Goal: Contribute content

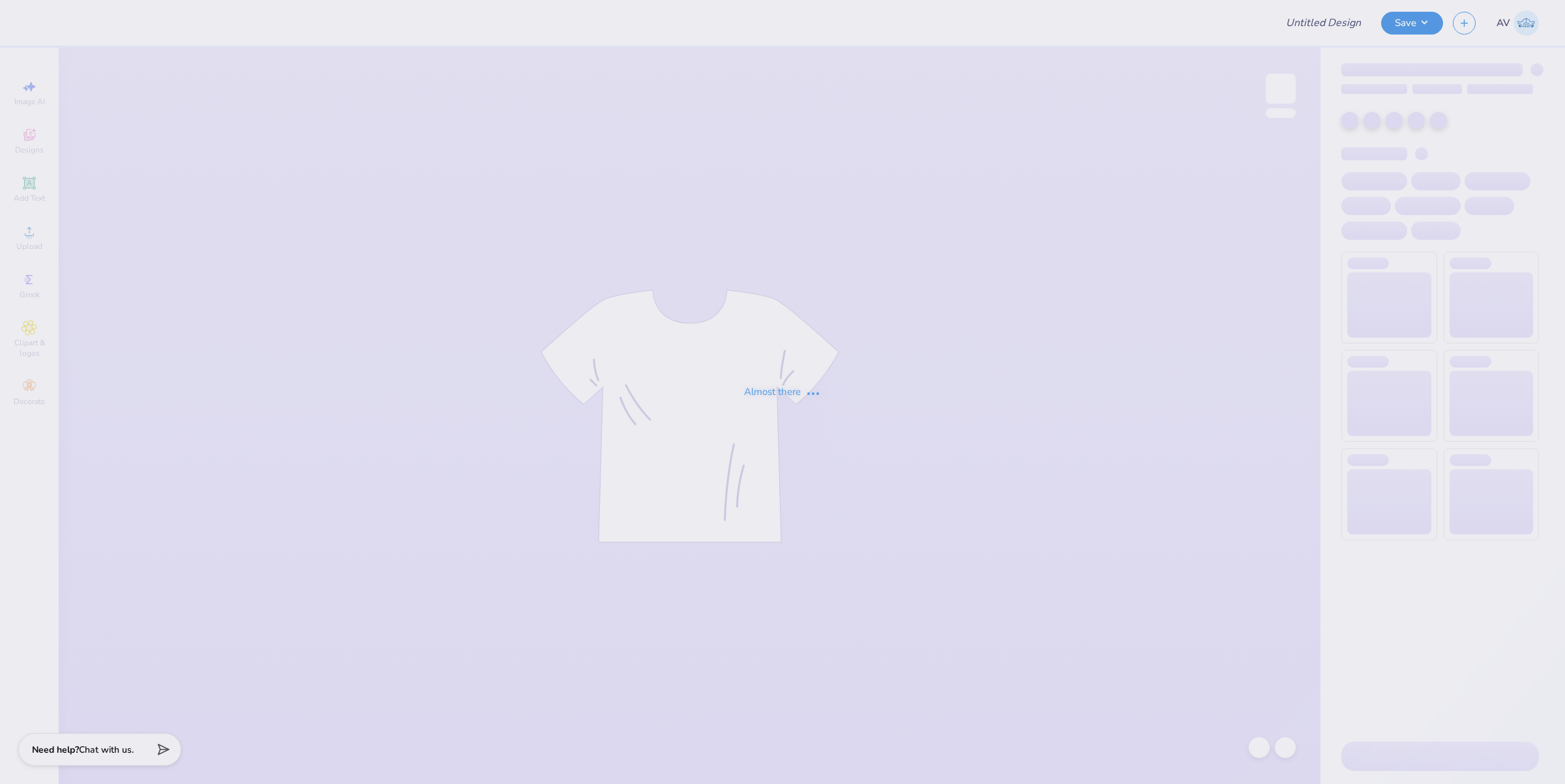
type input "Dudes day 1"
type input "Fall rush"
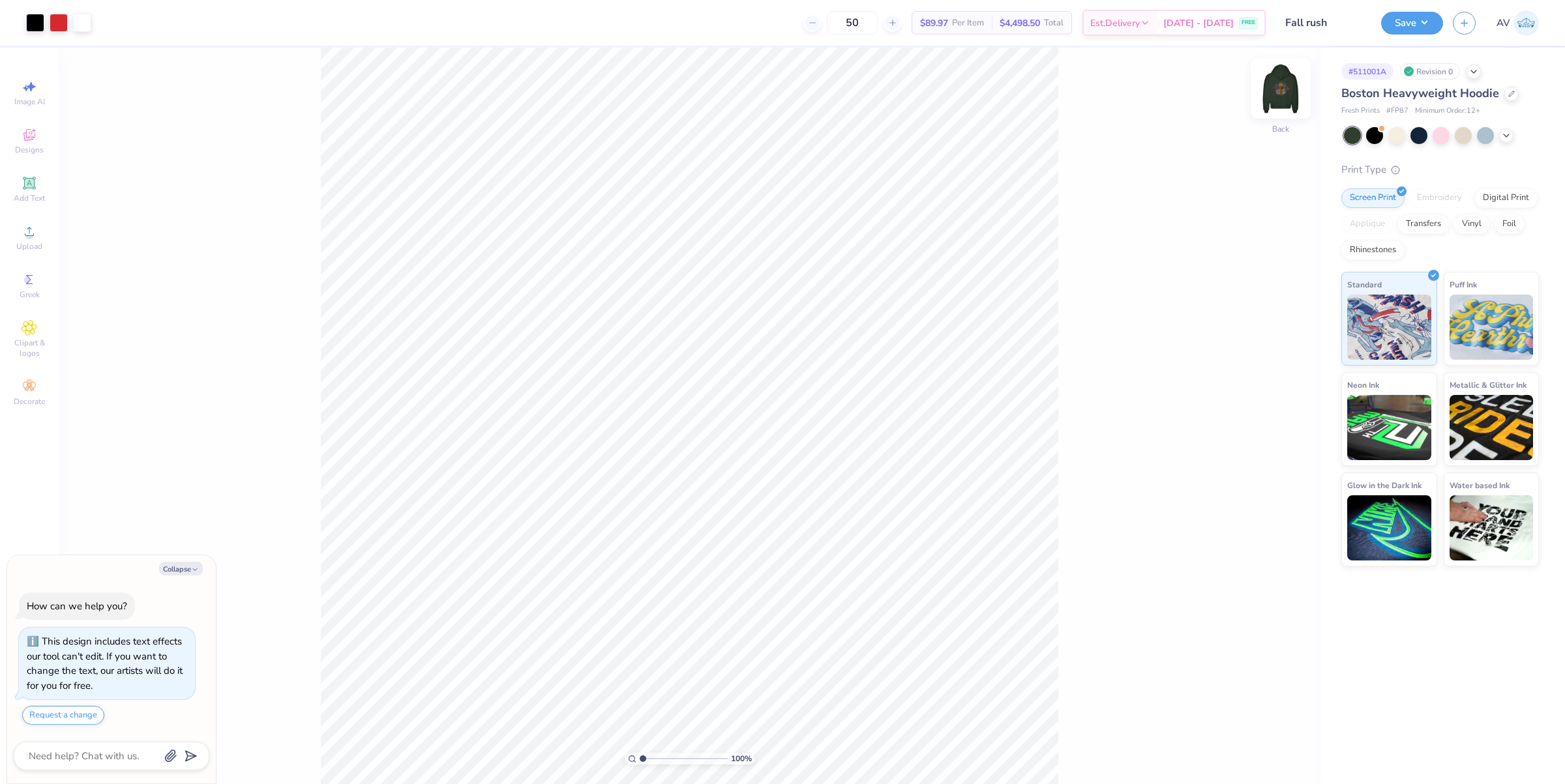
click at [1277, 96] on img at bounding box center [1280, 89] width 52 height 52
type textarea "x"
type input "2.39992570071807"
